Goal: Information Seeking & Learning: Find specific fact

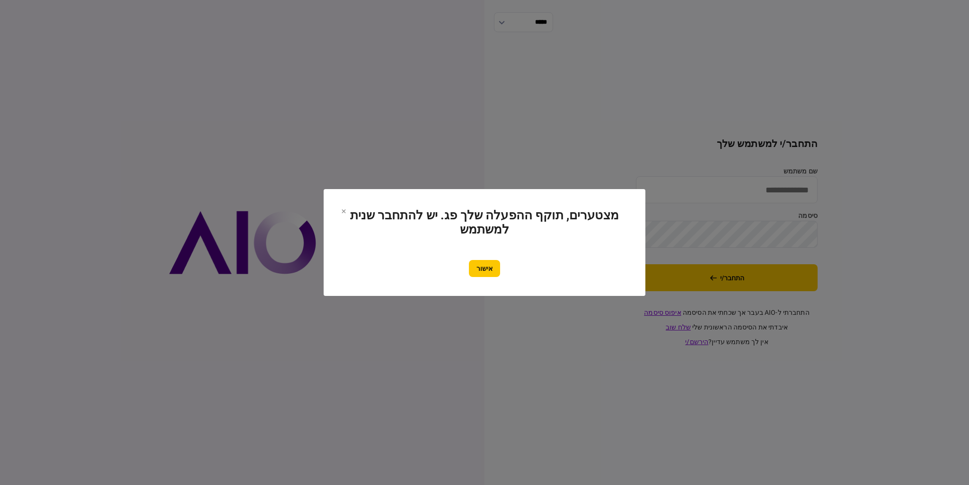
type input "*********"
click at [490, 260] on button "אישור" at bounding box center [484, 268] width 31 height 17
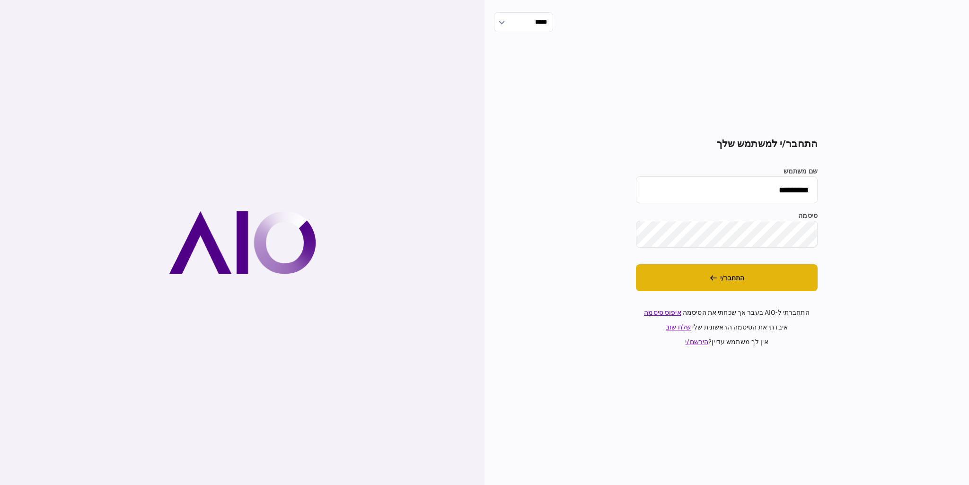
click at [687, 279] on button "התחבר/י" at bounding box center [727, 277] width 182 height 27
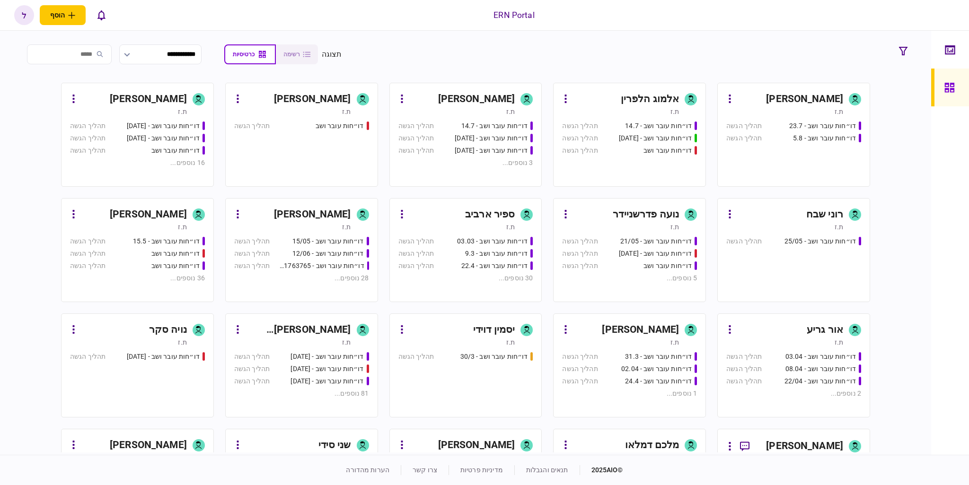
scroll to position [142, 0]
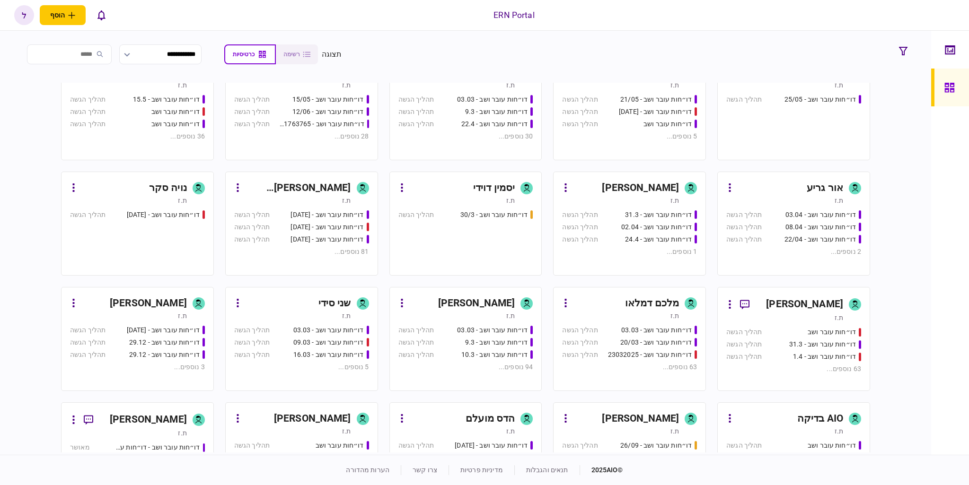
click at [645, 418] on div "[PERSON_NAME]" at bounding box center [640, 419] width 77 height 15
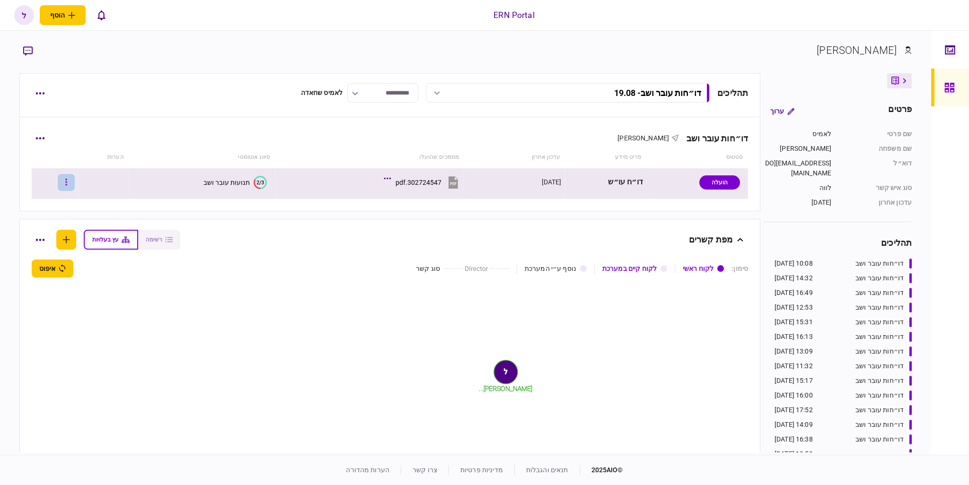
click at [69, 185] on button "button" at bounding box center [66, 182] width 17 height 17
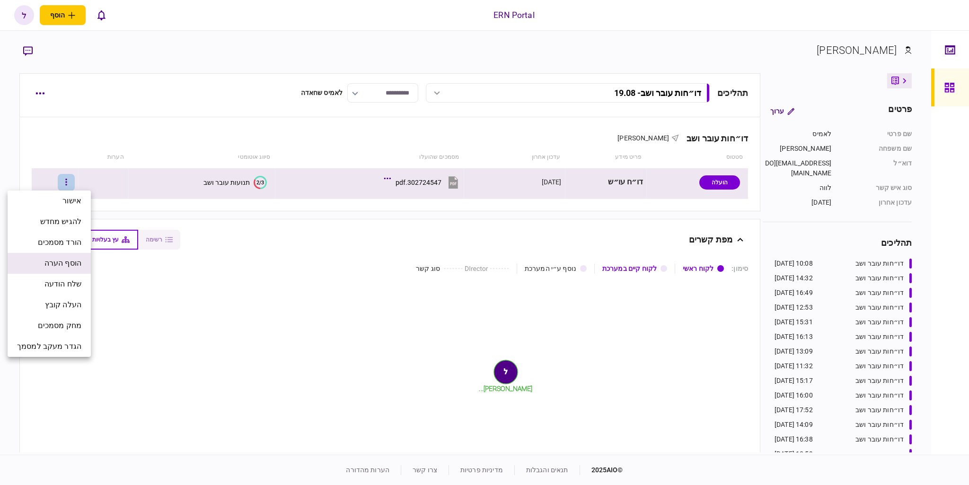
click at [69, 268] on span "הוסף הערה" at bounding box center [62, 263] width 37 height 11
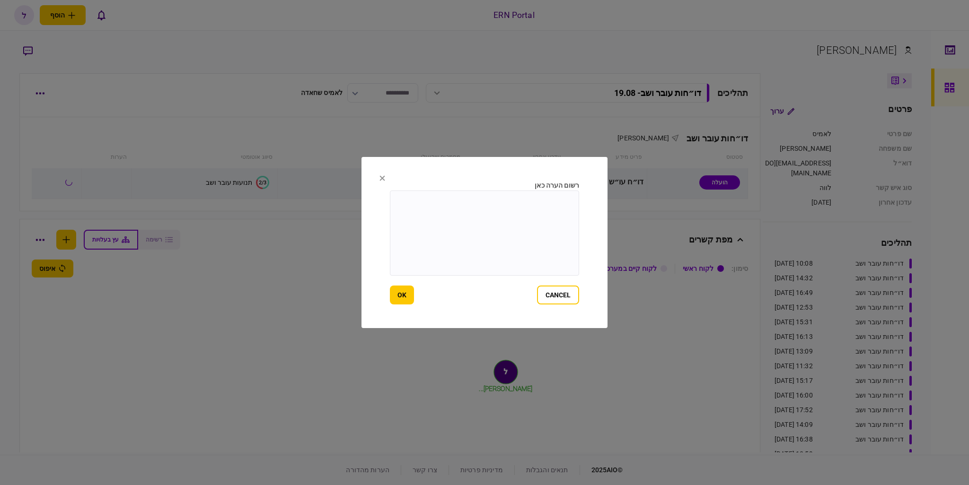
click at [375, 179] on section "רשום הערה כאן cancel ok" at bounding box center [484, 242] width 246 height 171
click at [377, 179] on section "רשום הערה כאן cancel ok" at bounding box center [484, 242] width 246 height 171
click at [382, 177] on icon at bounding box center [382, 179] width 6 height 6
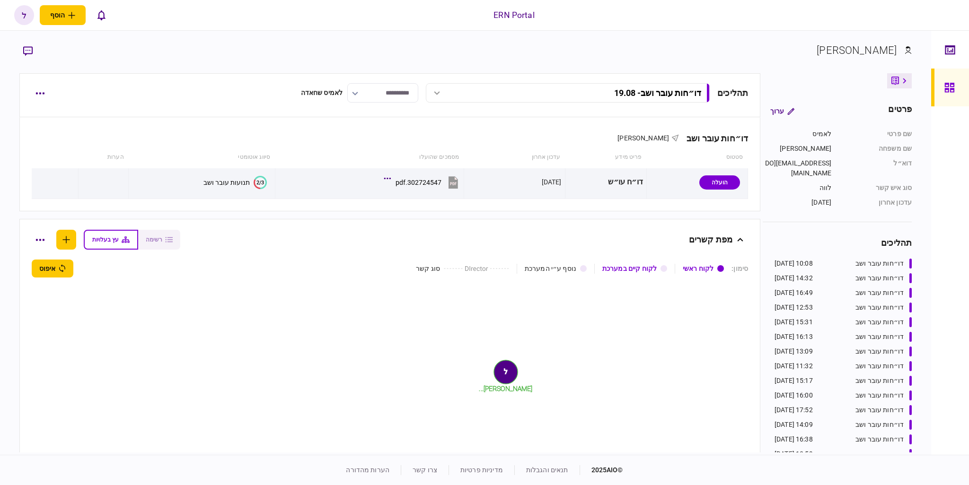
click at [265, 245] on div "מפת קשרים" at bounding box center [464, 240] width 558 height 20
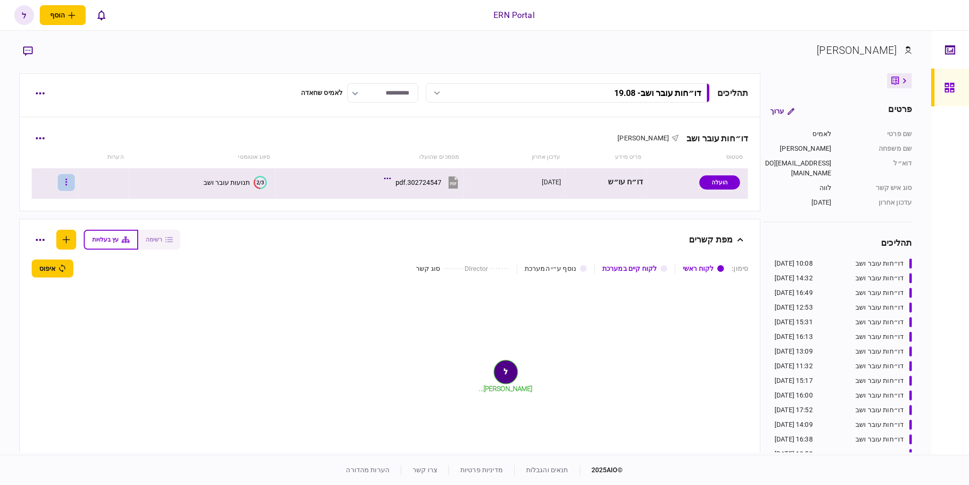
click at [67, 182] on button "button" at bounding box center [66, 182] width 17 height 17
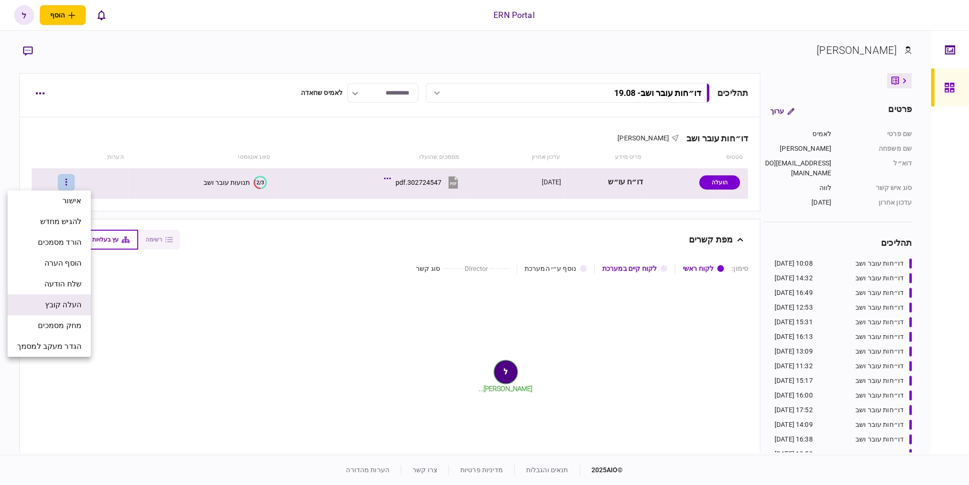
click at [65, 304] on span "העלה קובץ" at bounding box center [63, 305] width 36 height 11
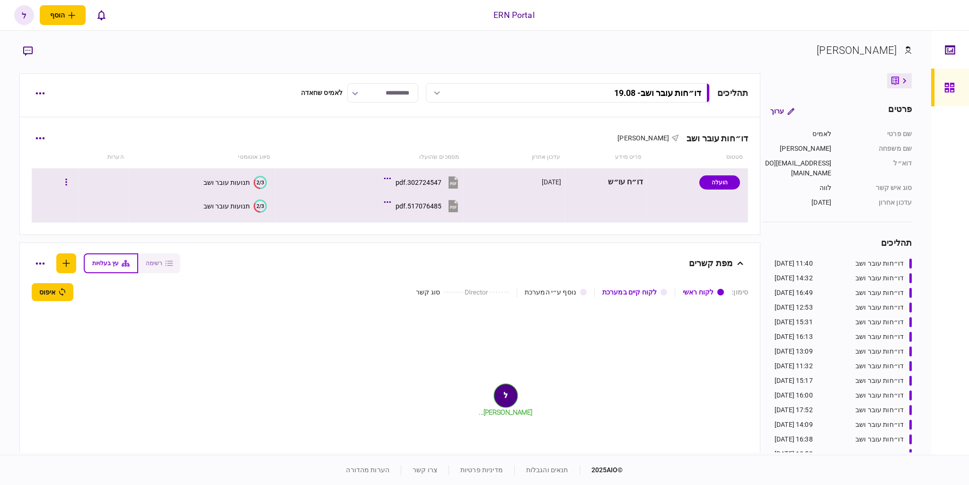
click at [233, 205] on div "תנועות עובר ושב" at bounding box center [226, 207] width 46 height 8
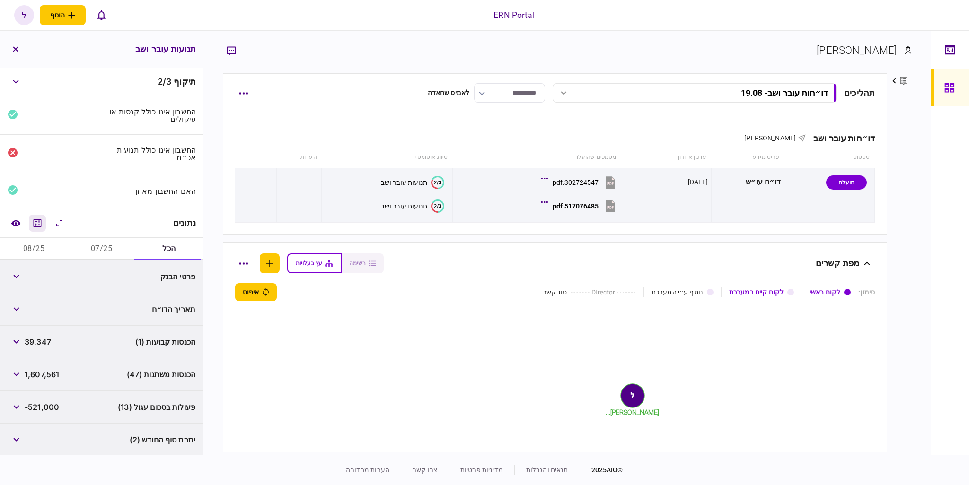
click at [37, 224] on icon "מחשבון" at bounding box center [38, 223] width 8 height 8
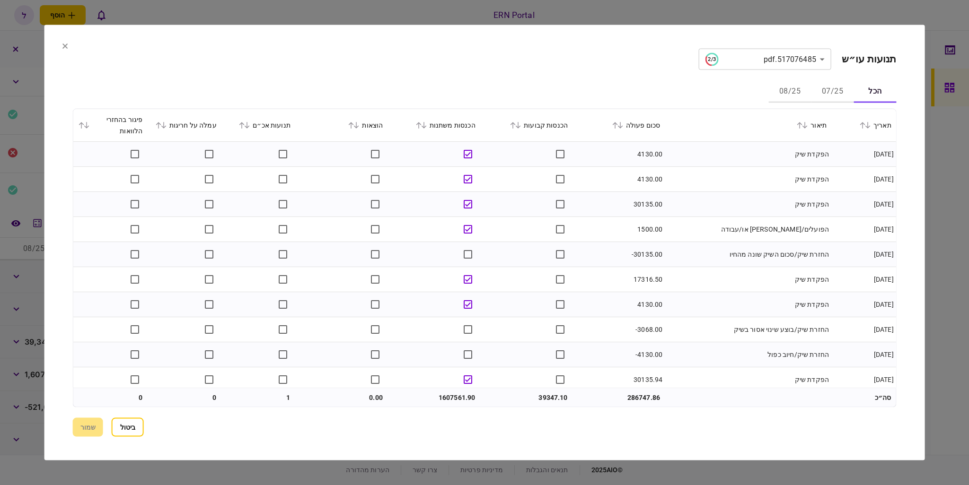
click at [837, 88] on button "07/25" at bounding box center [832, 91] width 43 height 23
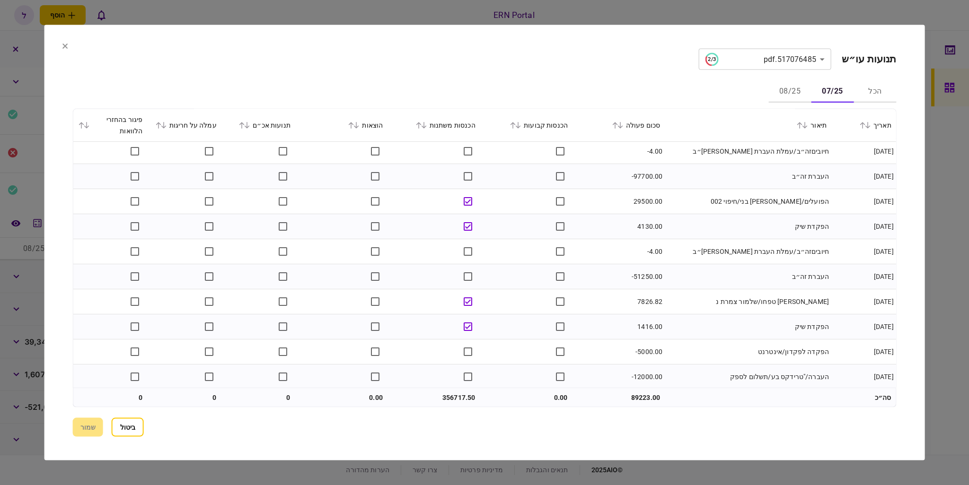
scroll to position [581, 0]
click at [785, 92] on button "08/25" at bounding box center [789, 91] width 43 height 23
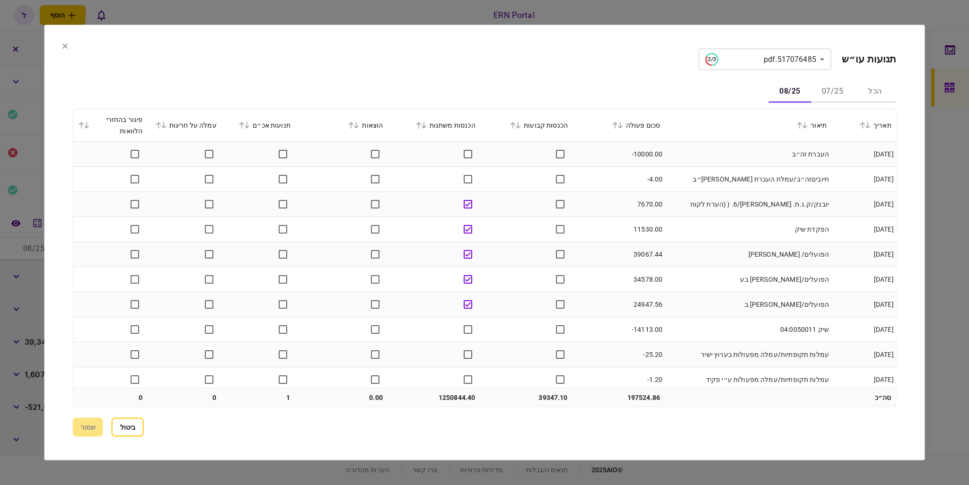
click at [421, 123] on icon at bounding box center [418, 125] width 6 height 7
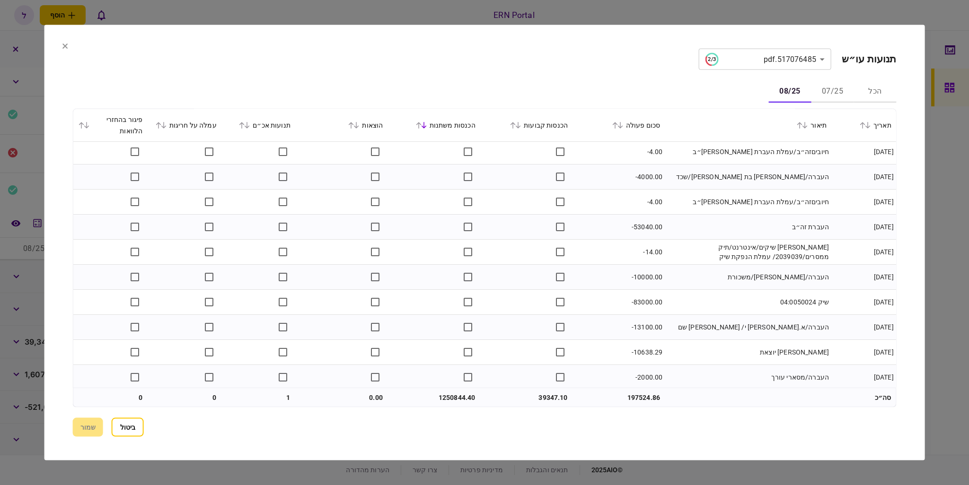
scroll to position [1784, 0]
click at [141, 420] on button "ביטול" at bounding box center [128, 427] width 32 height 19
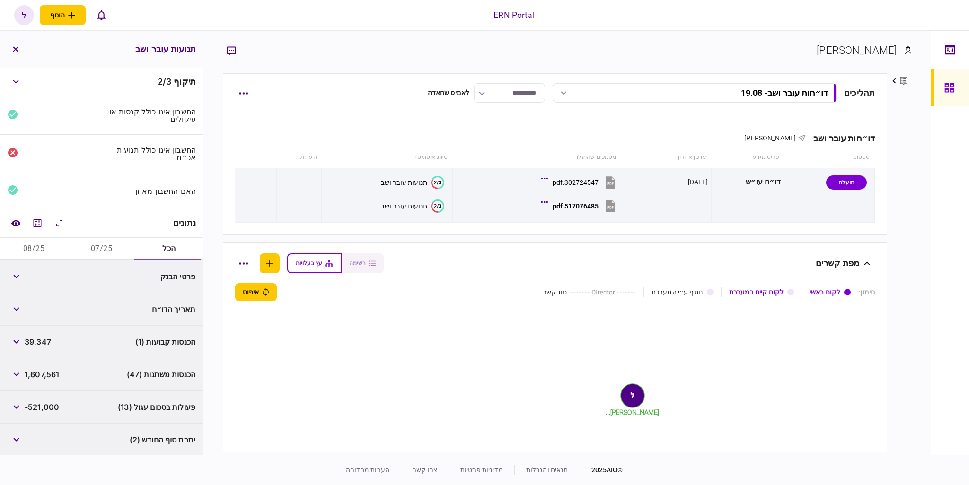
drag, startPoint x: 104, startPoint y: 245, endPoint x: 79, endPoint y: 279, distance: 42.2
click at [104, 246] on button "07/25" at bounding box center [102, 249] width 68 height 23
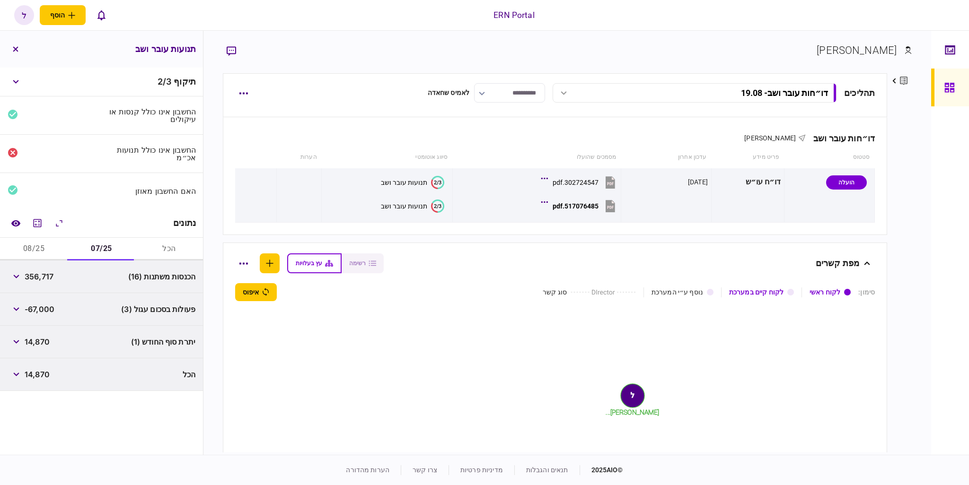
click at [44, 277] on span "356,717" at bounding box center [39, 276] width 29 height 11
drag, startPoint x: 44, startPoint y: 277, endPoint x: 0, endPoint y: 273, distance: 44.2
click at [44, 277] on span "356,717" at bounding box center [39, 276] width 29 height 11
copy span "356,717"
click at [45, 338] on span "14,870" at bounding box center [37, 341] width 25 height 11
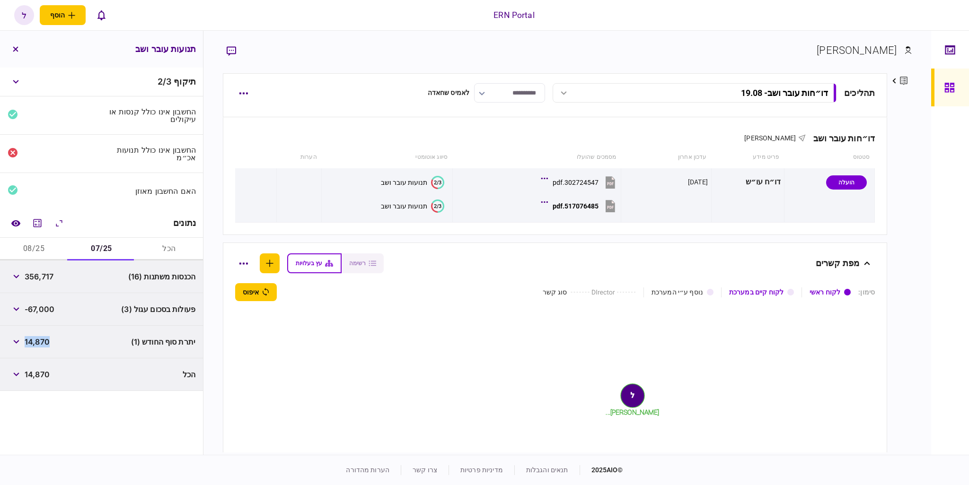
click at [45, 338] on span "14,870" at bounding box center [37, 341] width 25 height 11
copy span "14,870"
click at [38, 255] on button "08/25" at bounding box center [34, 249] width 68 height 23
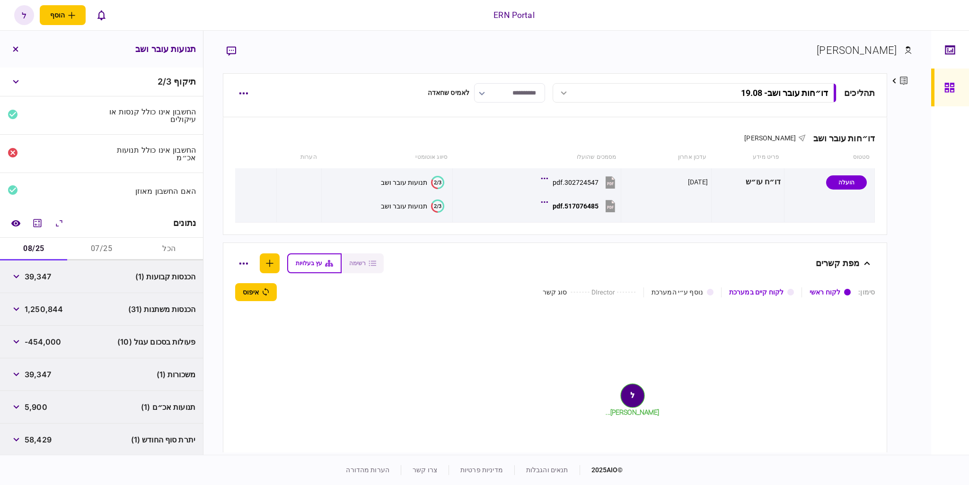
click at [54, 310] on span "1,250,844" at bounding box center [44, 309] width 38 height 11
click at [43, 223] on icon "מחשבון" at bounding box center [37, 223] width 11 height 11
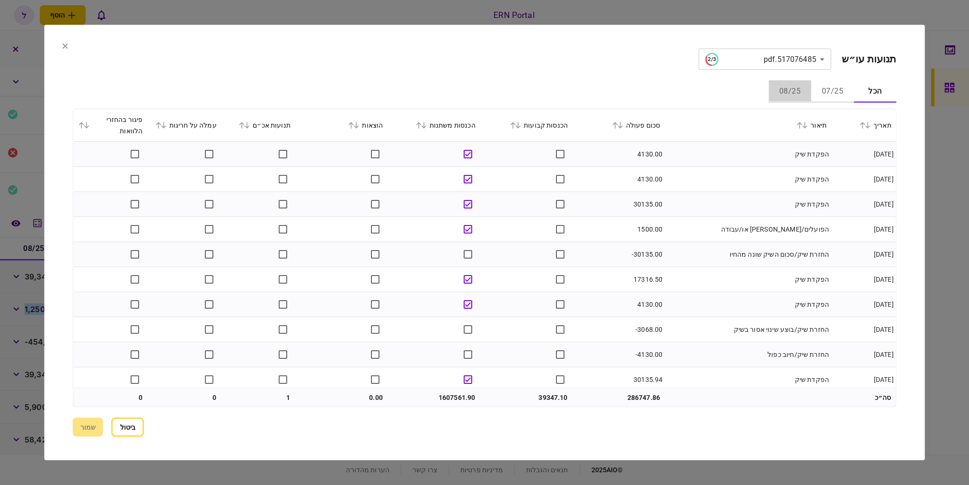
click at [805, 89] on button "08/25" at bounding box center [789, 91] width 43 height 23
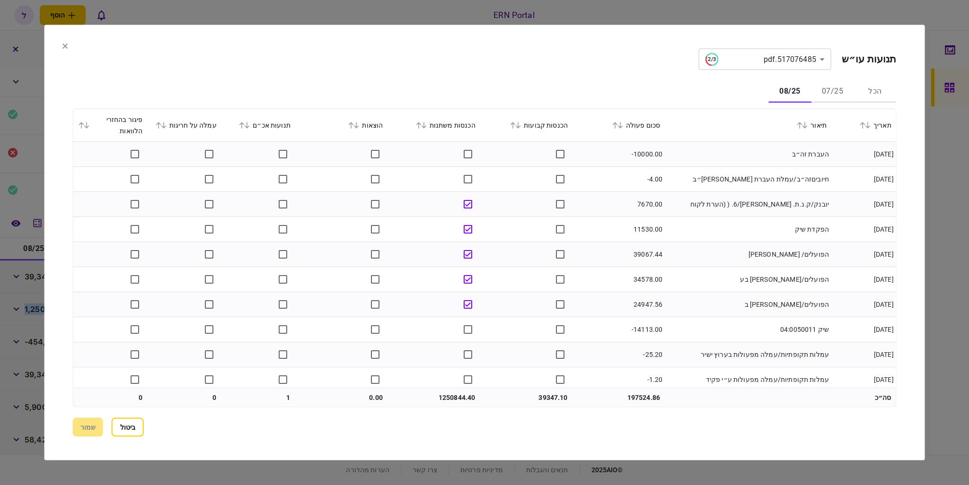
click at [519, 130] on div "הכנסות קבועות" at bounding box center [526, 125] width 83 height 11
click at [516, 126] on icon at bounding box center [513, 125] width 6 height 7
click at [87, 426] on button "שמור" at bounding box center [88, 427] width 30 height 19
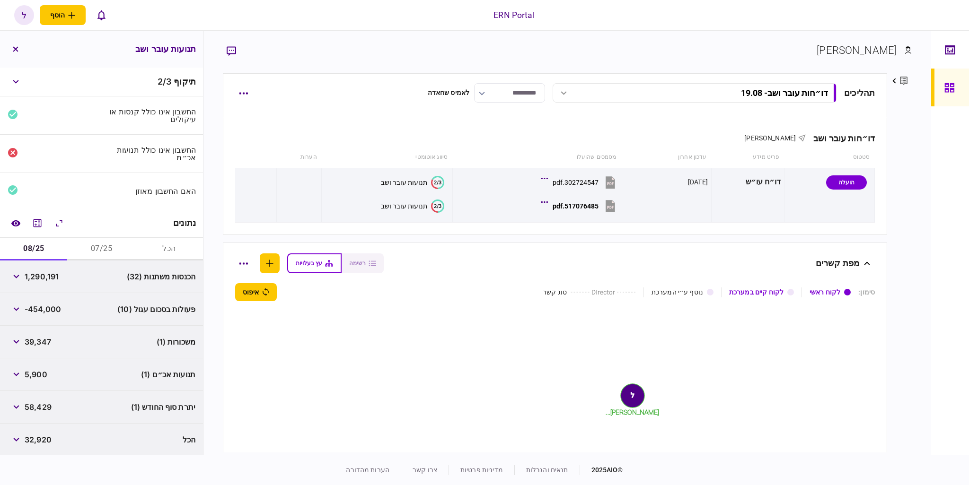
click at [44, 278] on span "1,290,191" at bounding box center [42, 276] width 34 height 11
copy span "1,290,191"
click at [37, 412] on span "58,429" at bounding box center [38, 407] width 27 height 11
click at [37, 411] on span "58,429" at bounding box center [38, 407] width 27 height 11
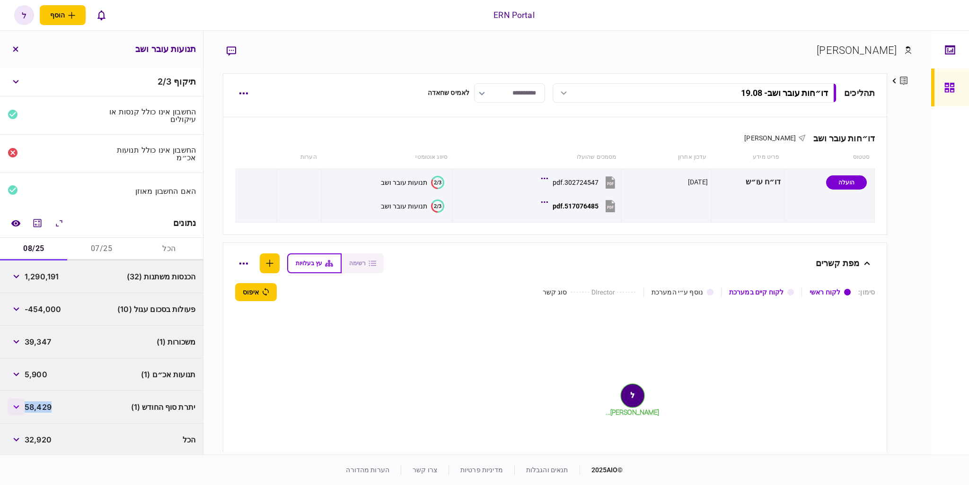
copy span "58,429"
